Goal: Task Accomplishment & Management: Manage account settings

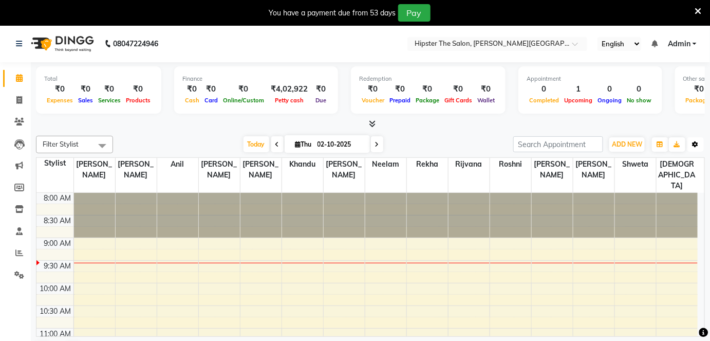
click at [696, 144] on icon "button" at bounding box center [696, 144] width 6 height 6
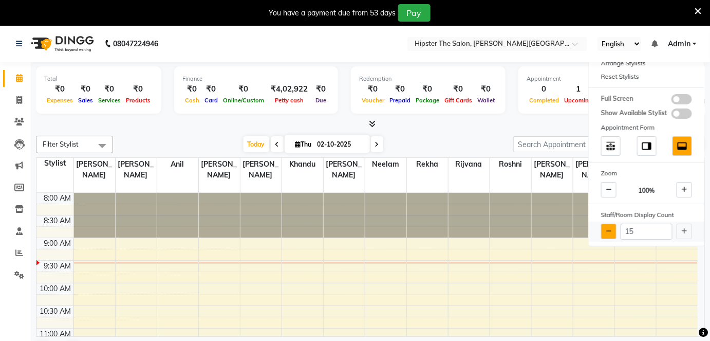
click at [609, 224] on button at bounding box center [608, 230] width 15 height 15
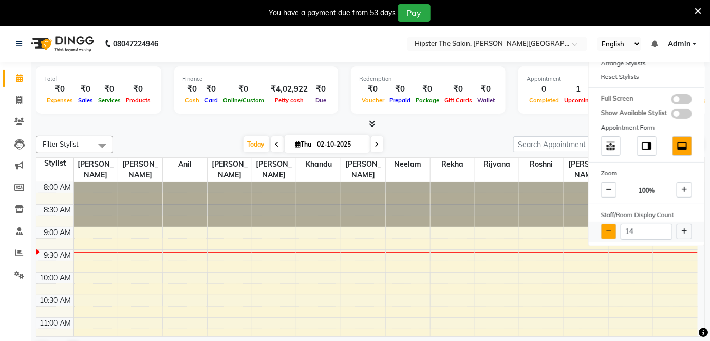
click at [609, 224] on button at bounding box center [608, 230] width 15 height 15
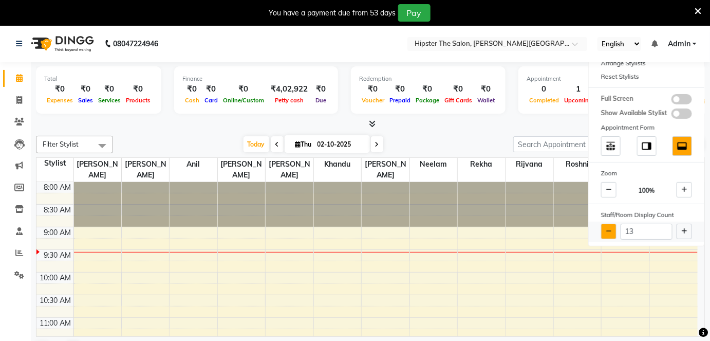
click at [609, 224] on button at bounding box center [608, 230] width 15 height 15
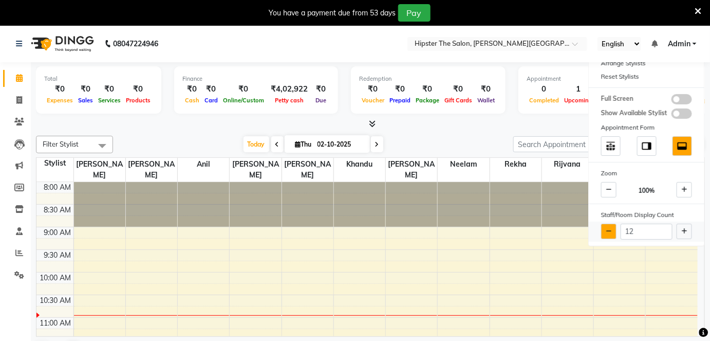
click at [609, 224] on button at bounding box center [608, 230] width 15 height 15
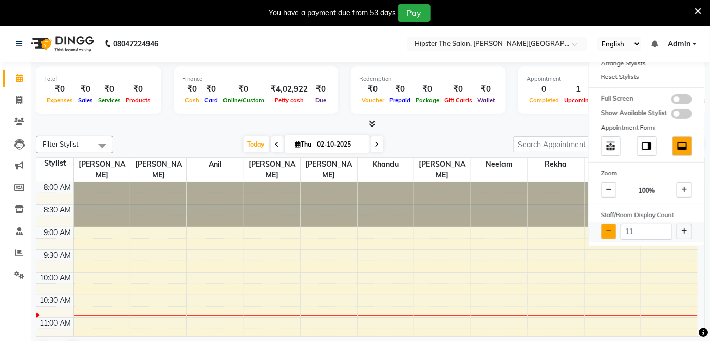
click at [609, 224] on button at bounding box center [608, 230] width 15 height 15
type input "10"
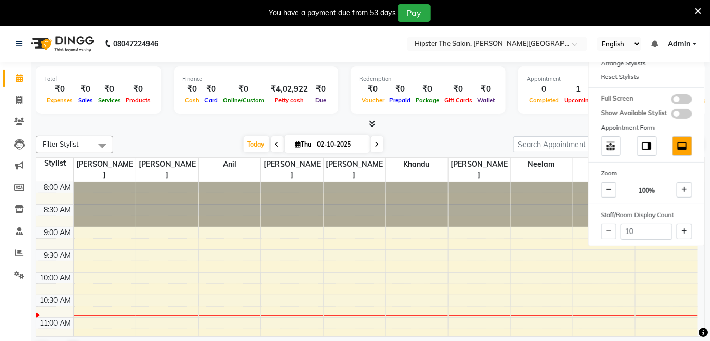
click at [460, 134] on div "Filter Stylist Select All [PERSON_NAME] [PERSON_NAME] [PERSON_NAME] [PERSON_NAM…" at bounding box center [370, 248] width 669 height 233
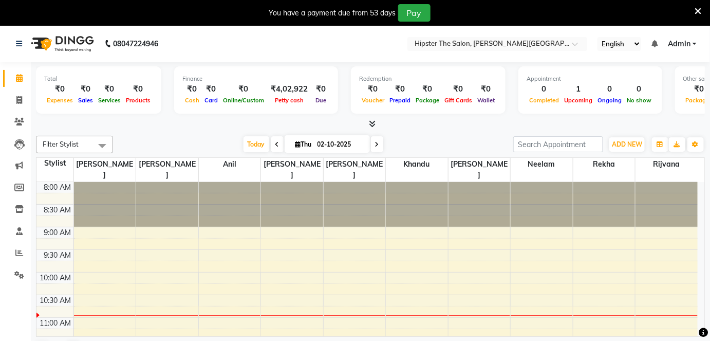
click at [700, 7] on icon at bounding box center [698, 11] width 7 height 9
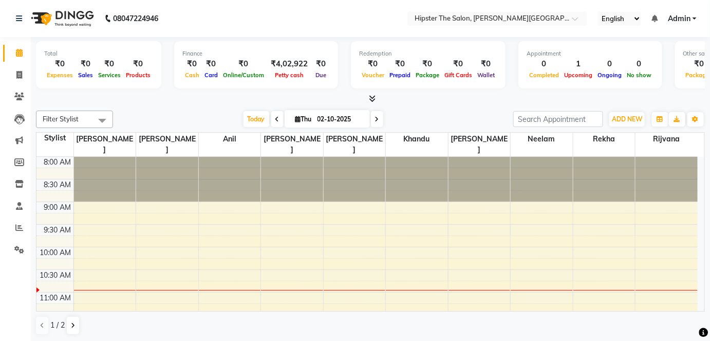
click at [693, 21] on link "Admin" at bounding box center [682, 18] width 29 height 11
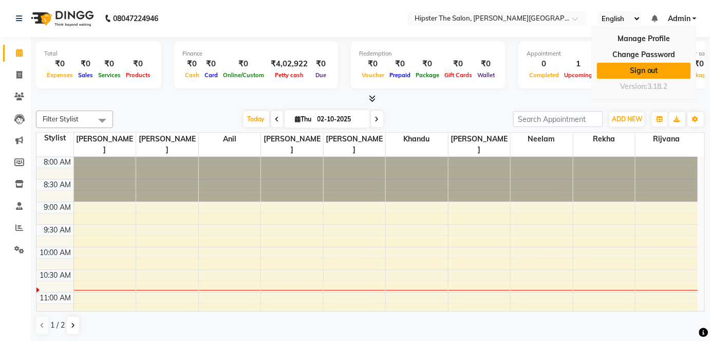
click at [637, 65] on link "Sign out" at bounding box center [644, 71] width 94 height 16
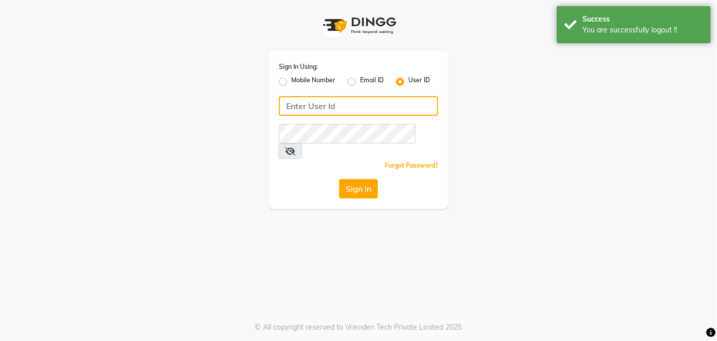
type input "9867141431"
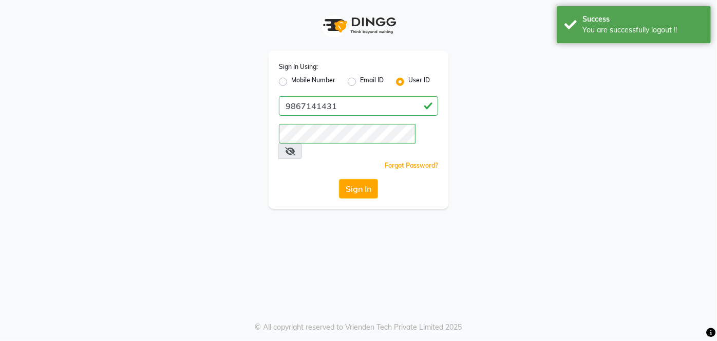
click at [291, 81] on label "Mobile Number" at bounding box center [313, 82] width 44 height 12
click at [291, 81] on input "Mobile Number" at bounding box center [294, 79] width 7 height 7
radio input "true"
radio input "false"
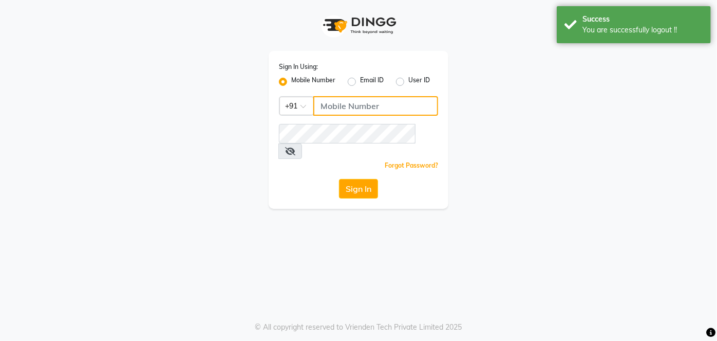
click at [360, 109] on input "Username" at bounding box center [375, 106] width 125 height 20
type input "9137134181"
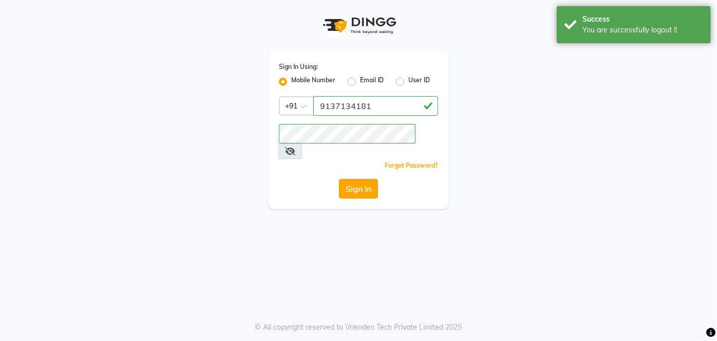
click at [358, 179] on button "Sign In" at bounding box center [358, 189] width 39 height 20
